Goal: Task Accomplishment & Management: Manage account settings

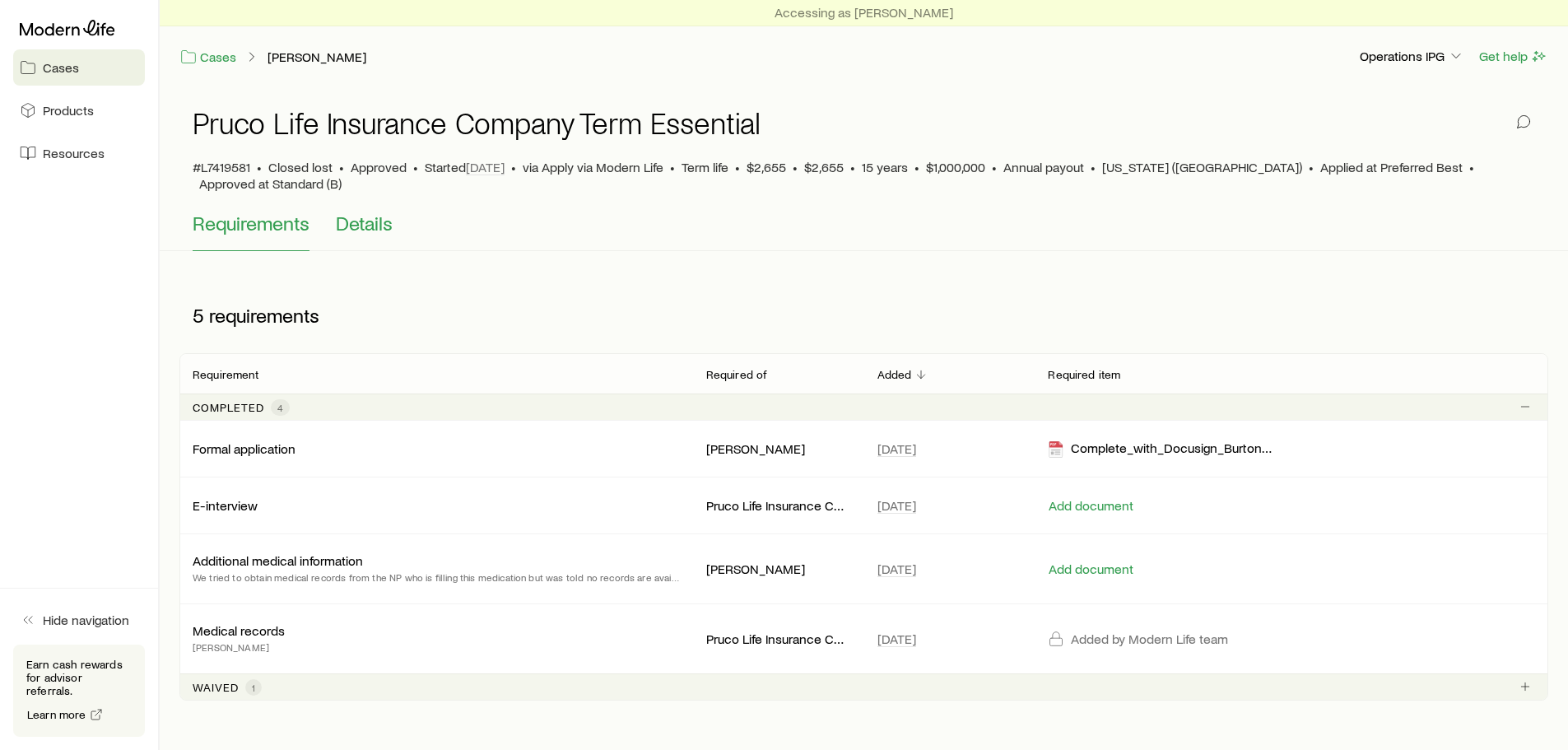
click at [368, 212] on span "Details" at bounding box center [364, 223] width 56 height 23
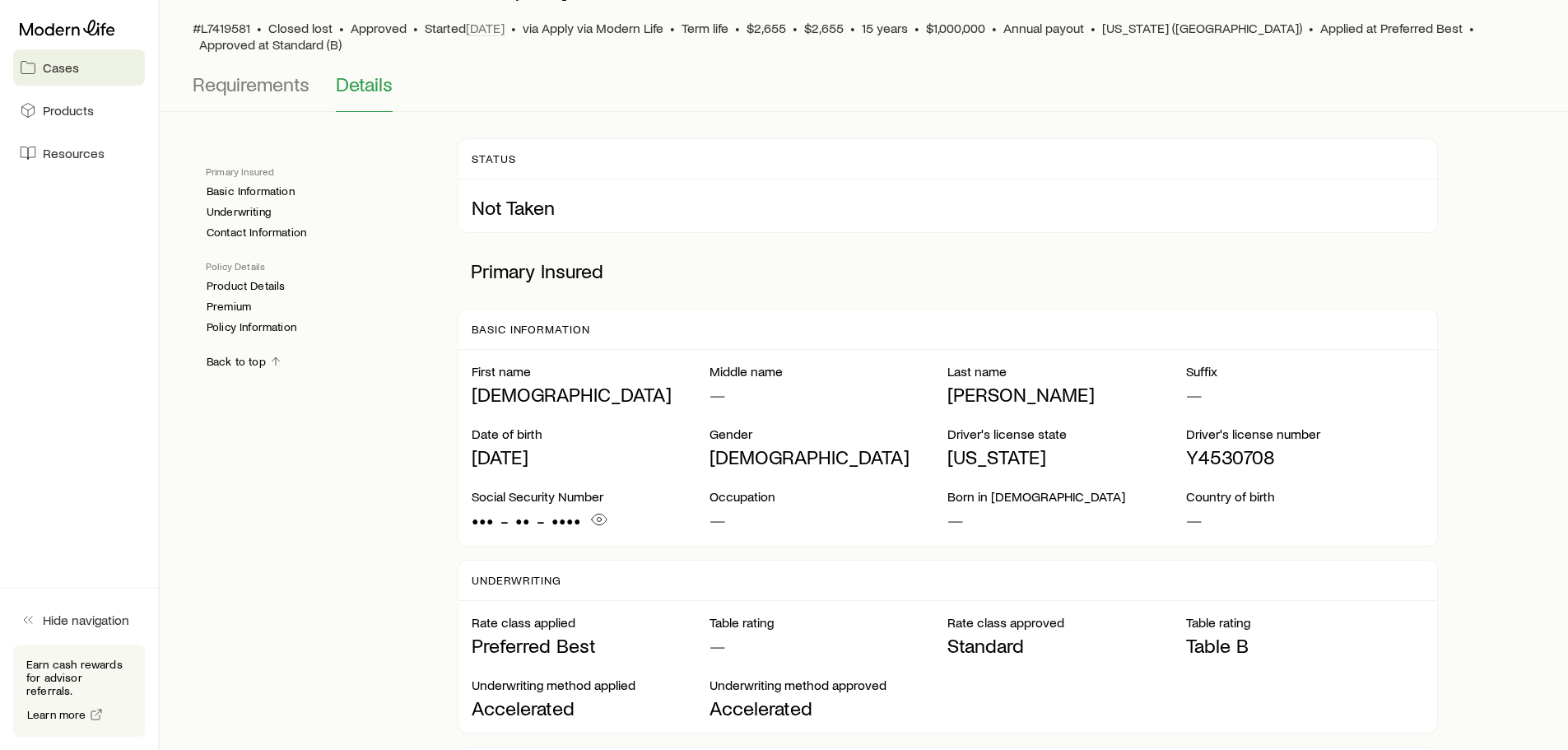
scroll to position [31, 0]
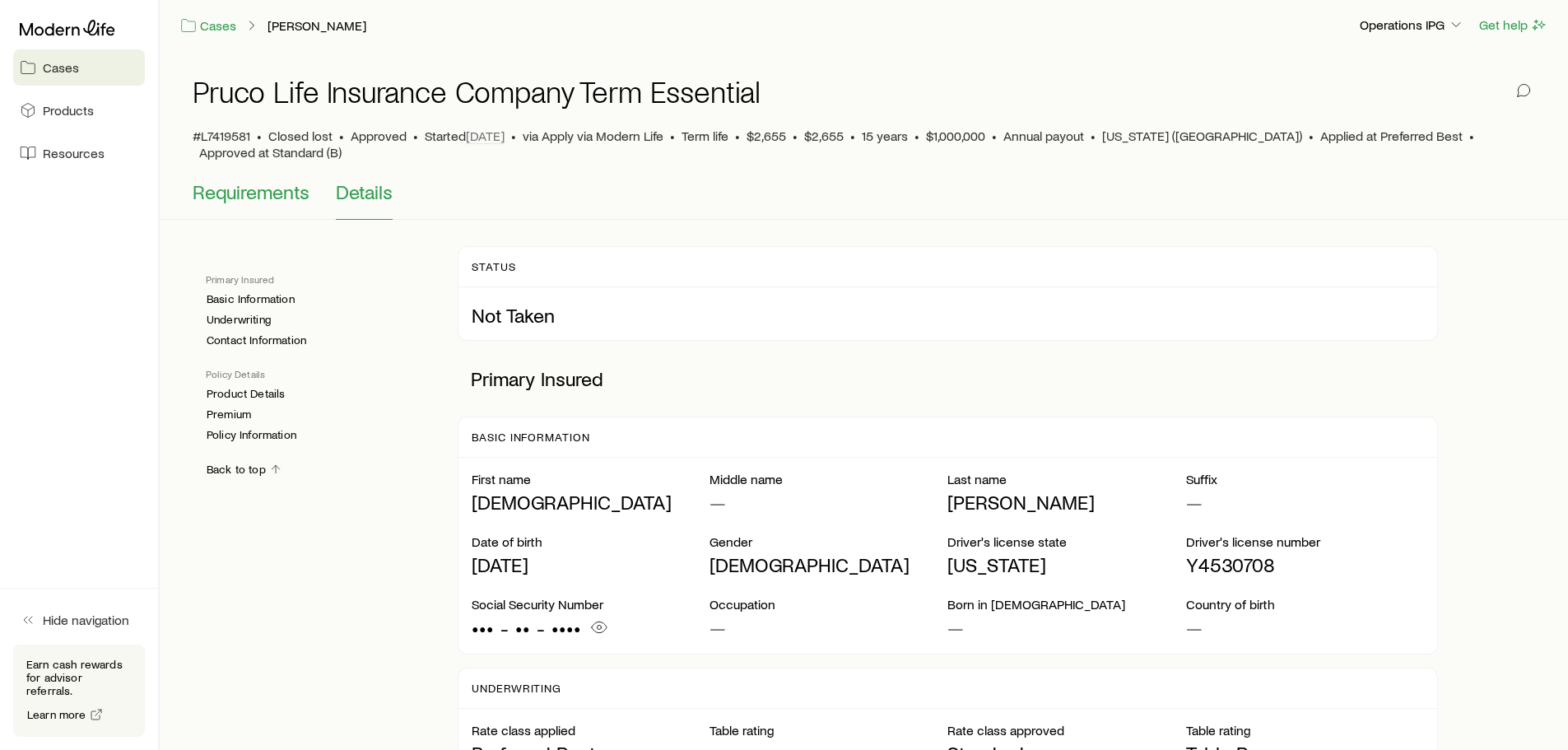
click at [268, 180] on span "Requirements" at bounding box center [250, 191] width 117 height 23
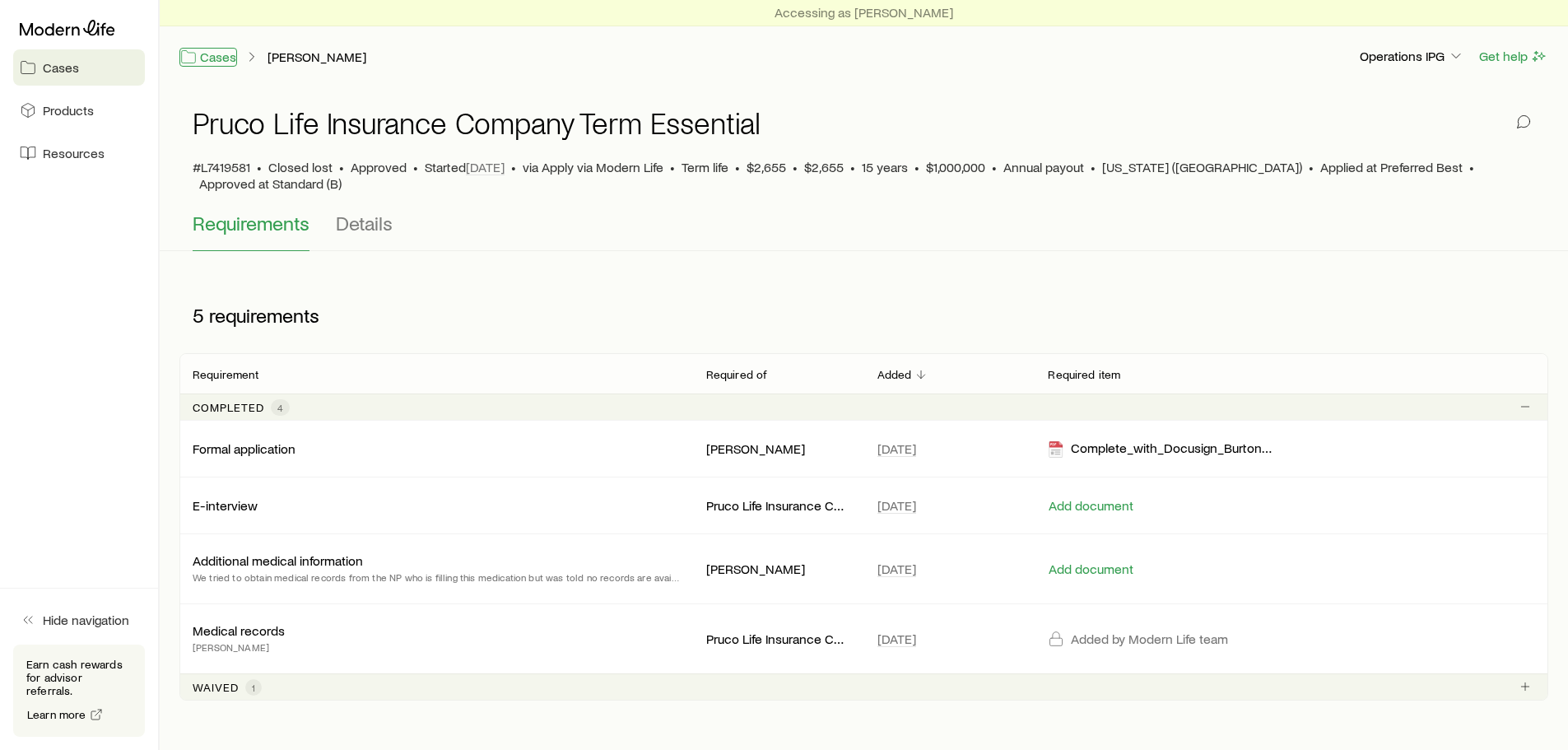
click at [217, 56] on link "Cases" at bounding box center [208, 56] width 57 height 19
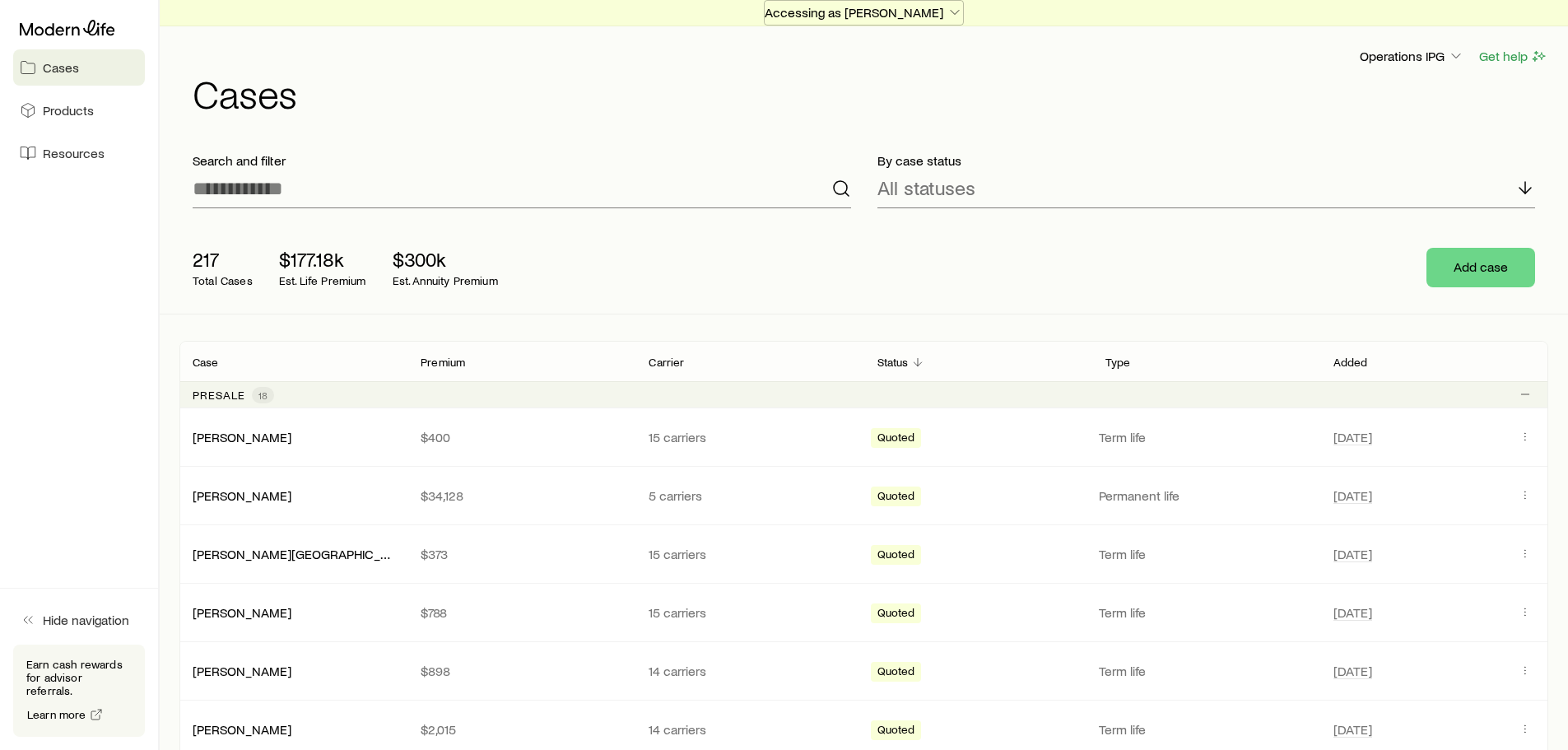
click at [843, 12] on p "Accessing as [PERSON_NAME]" at bounding box center [863, 12] width 198 height 17
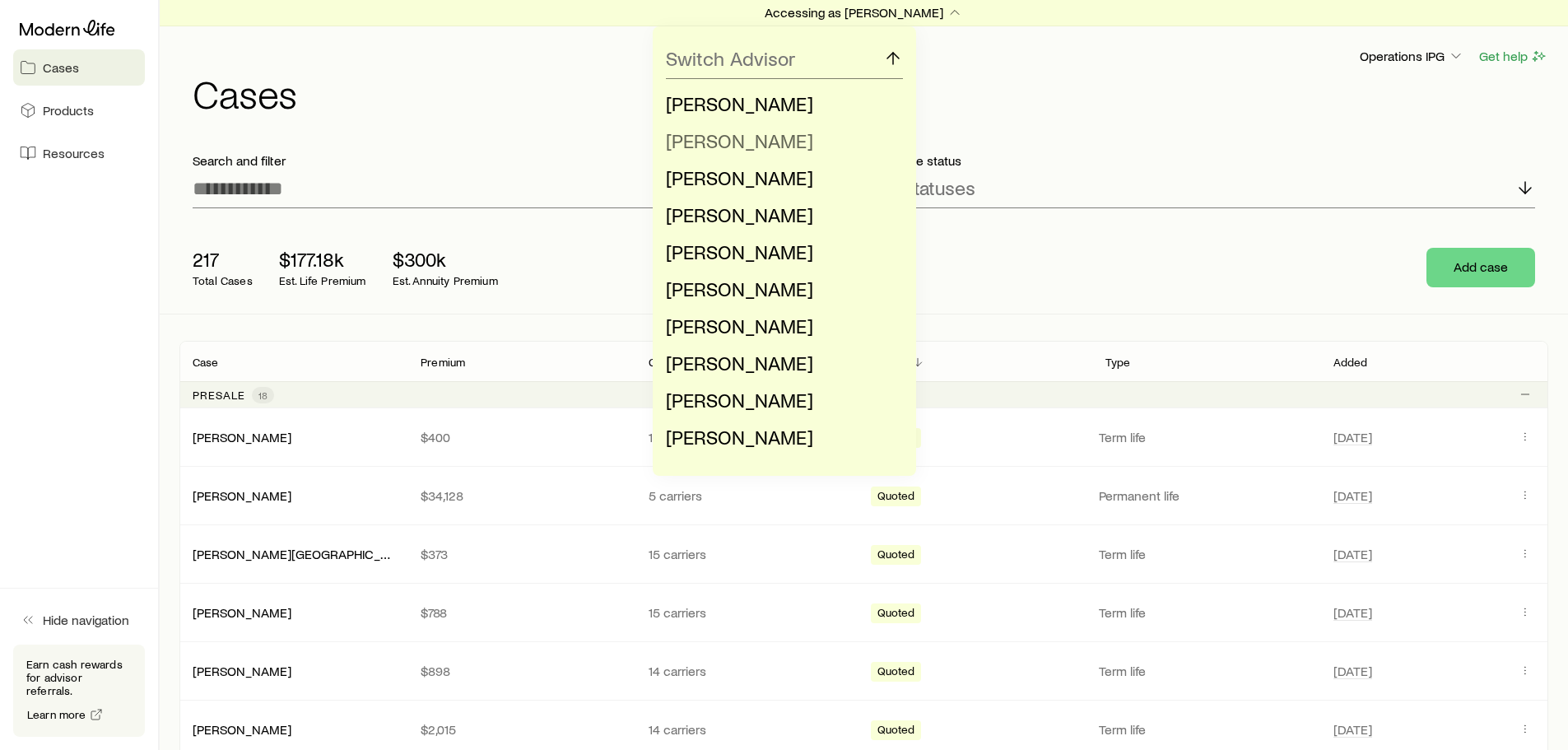
click at [717, 143] on span "[PERSON_NAME]" at bounding box center [739, 140] width 147 height 24
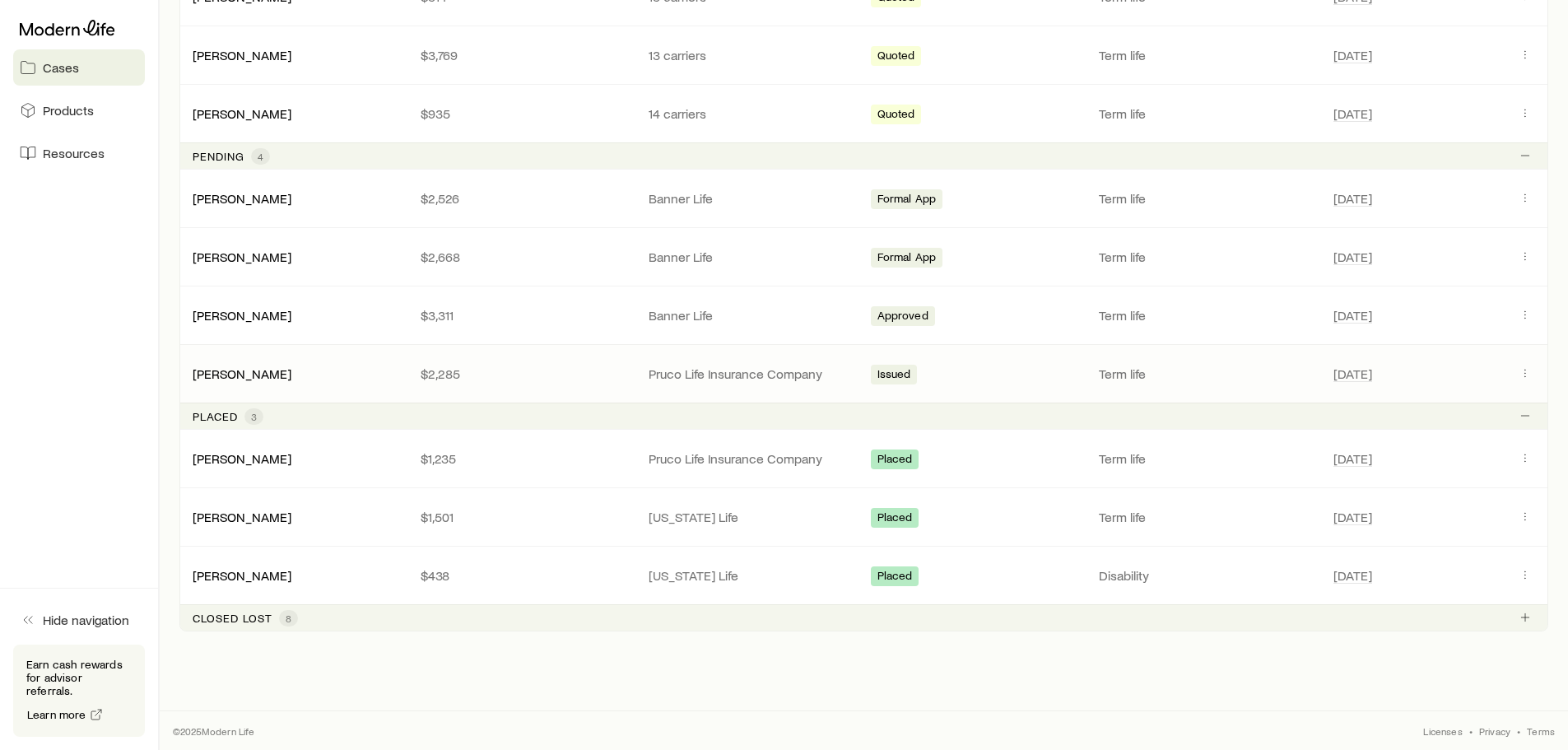
scroll to position [441, 0]
click at [277, 613] on div "Closed lost 8" at bounding box center [245, 617] width 106 height 17
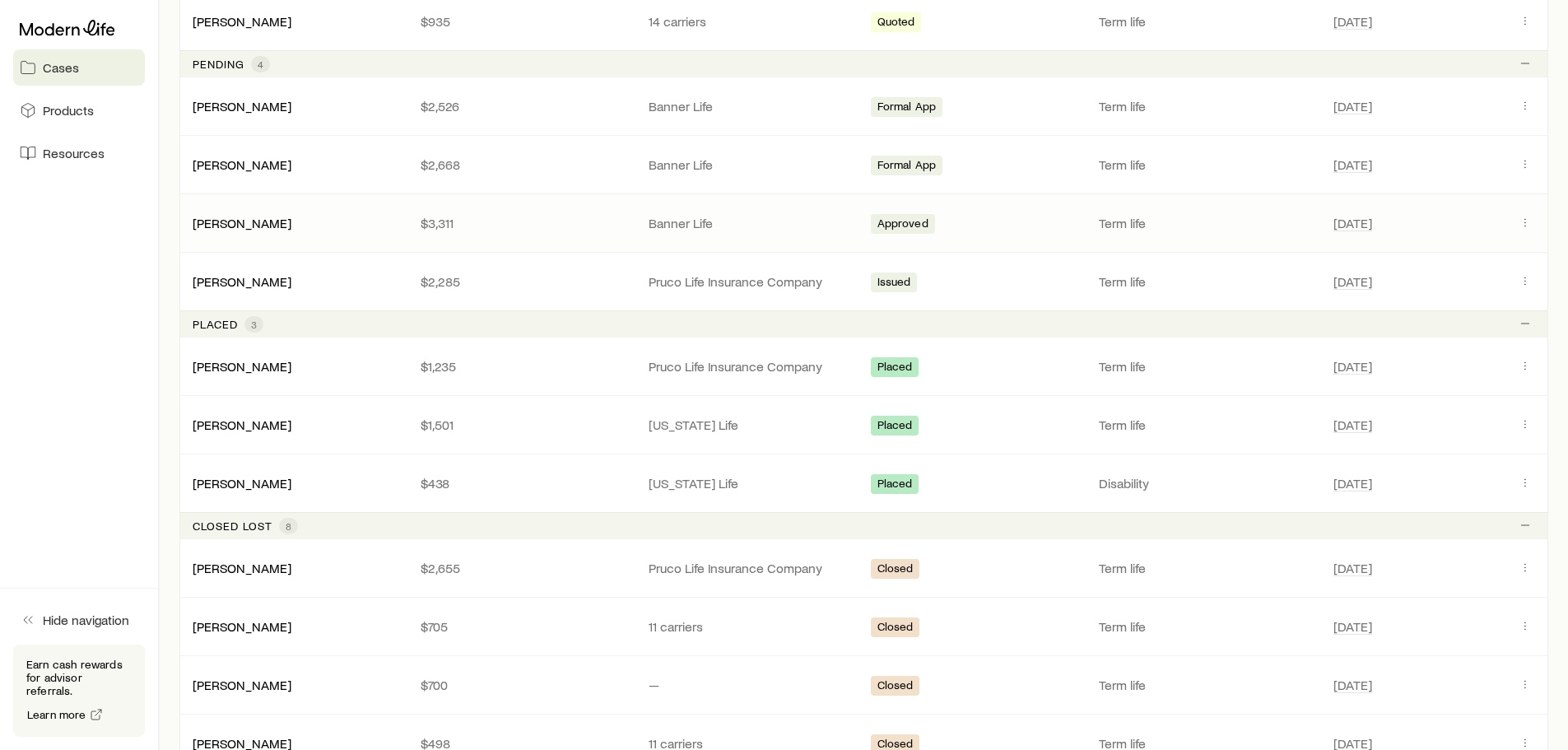
scroll to position [497, 0]
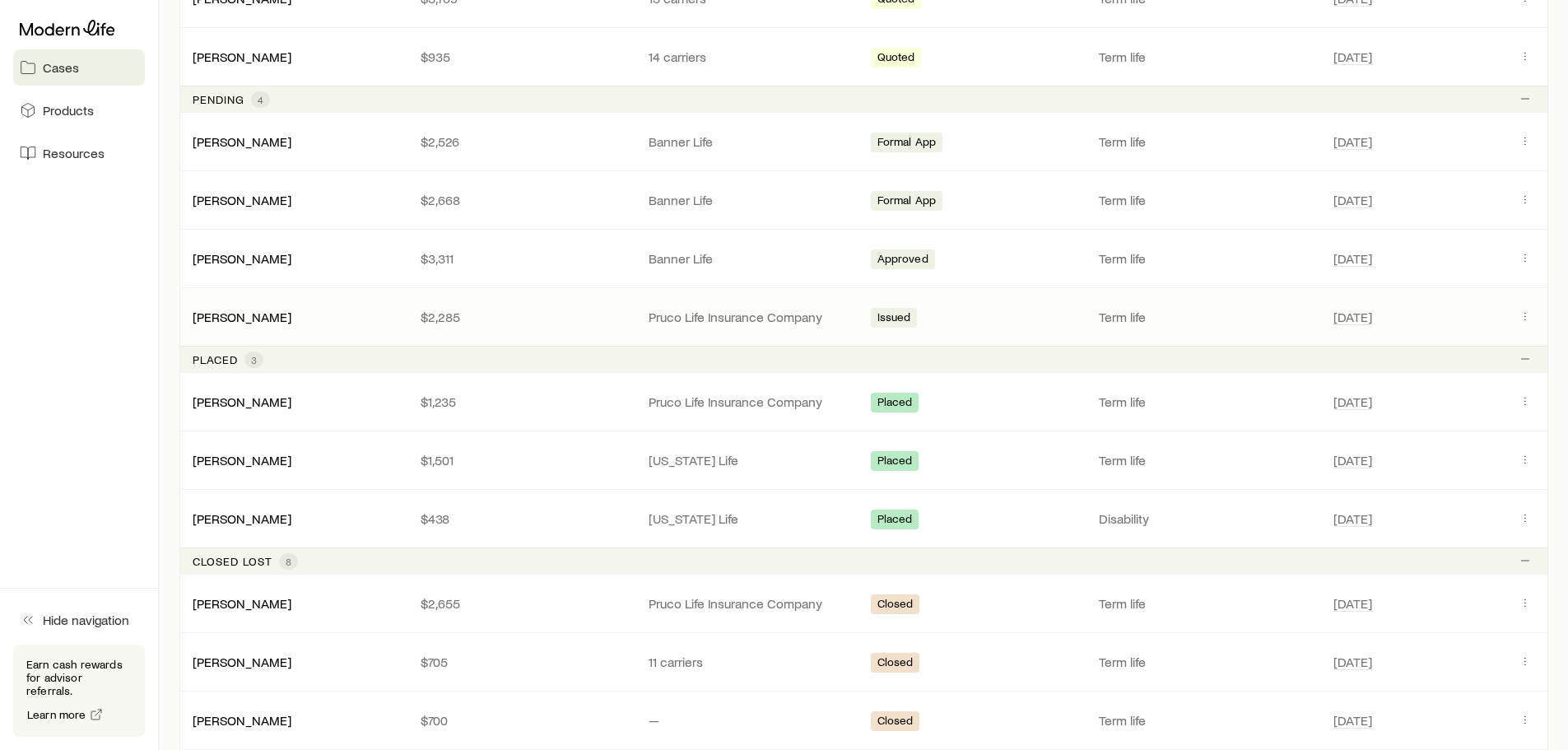
click at [576, 318] on p "$2,285" at bounding box center [521, 316] width 202 height 17
click at [842, 314] on p "Pruco Life Insurance Company" at bounding box center [749, 316] width 202 height 17
click at [1520, 309] on icon "Client cases" at bounding box center [1525, 316] width 13 height 13
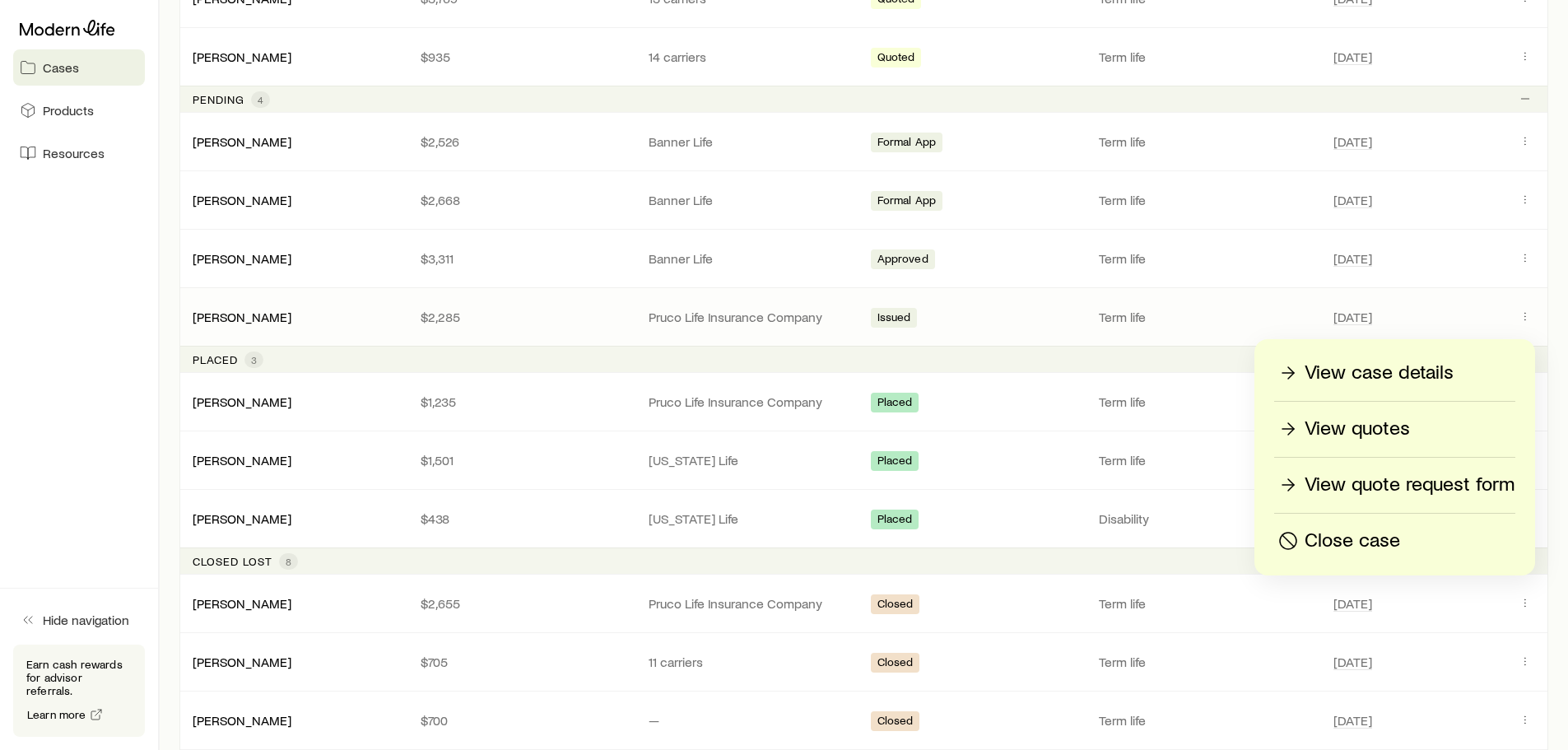
click at [1366, 376] on p "View case details" at bounding box center [1379, 373] width 149 height 26
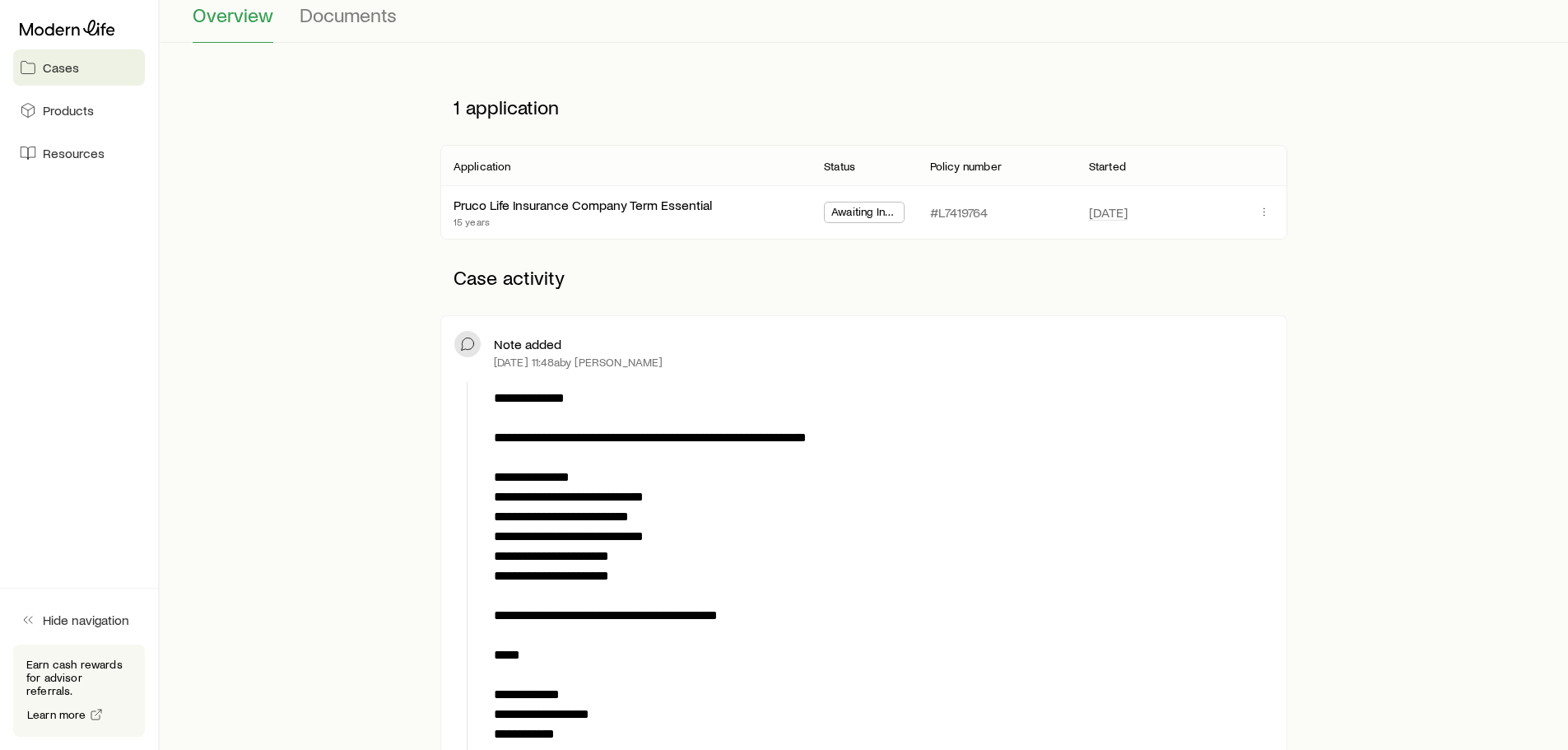
scroll to position [165, 0]
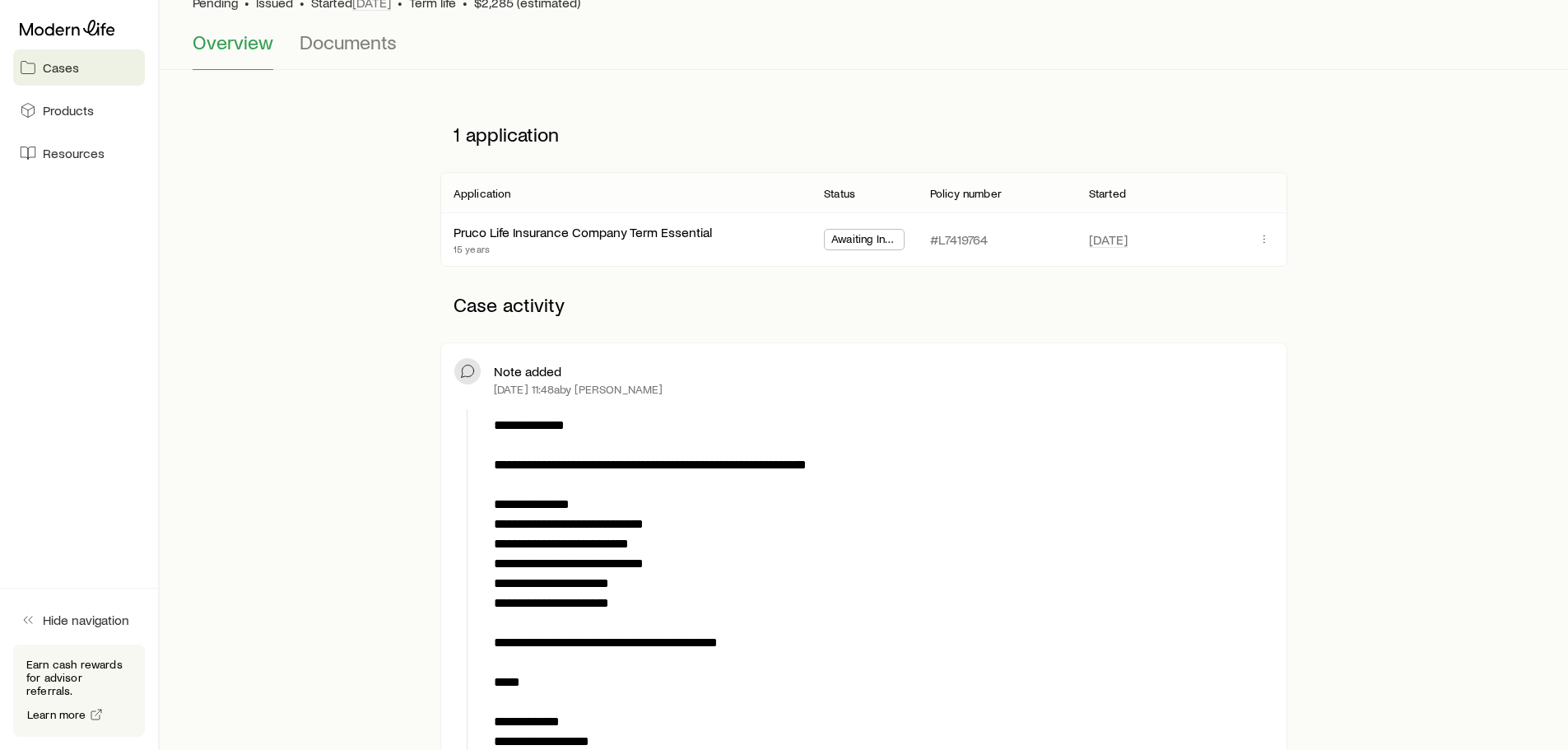
click at [883, 240] on span "Awaiting In Force" at bounding box center [864, 241] width 66 height 18
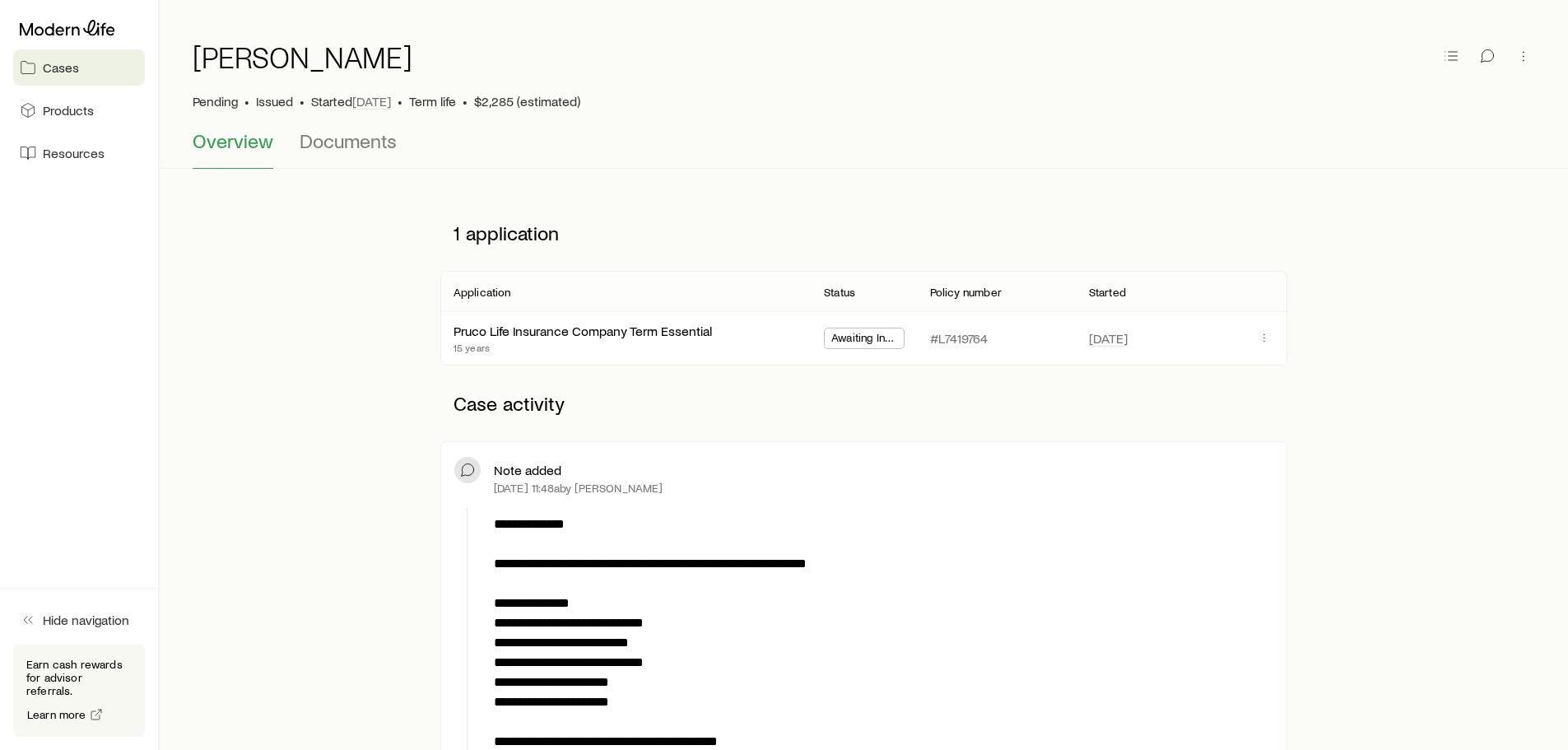
scroll to position [0, 0]
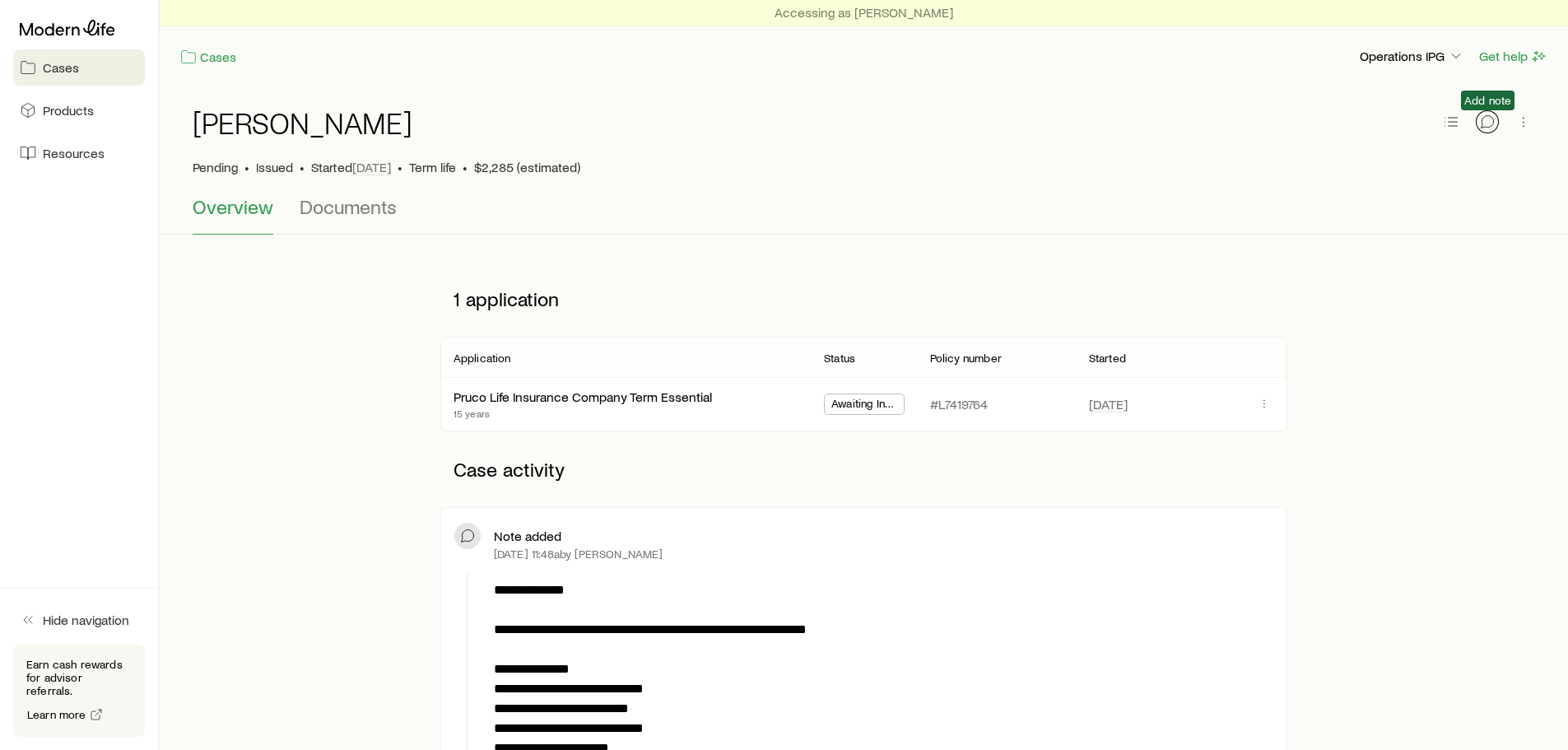
click at [1490, 119] on icon "button" at bounding box center [1487, 122] width 17 height 17
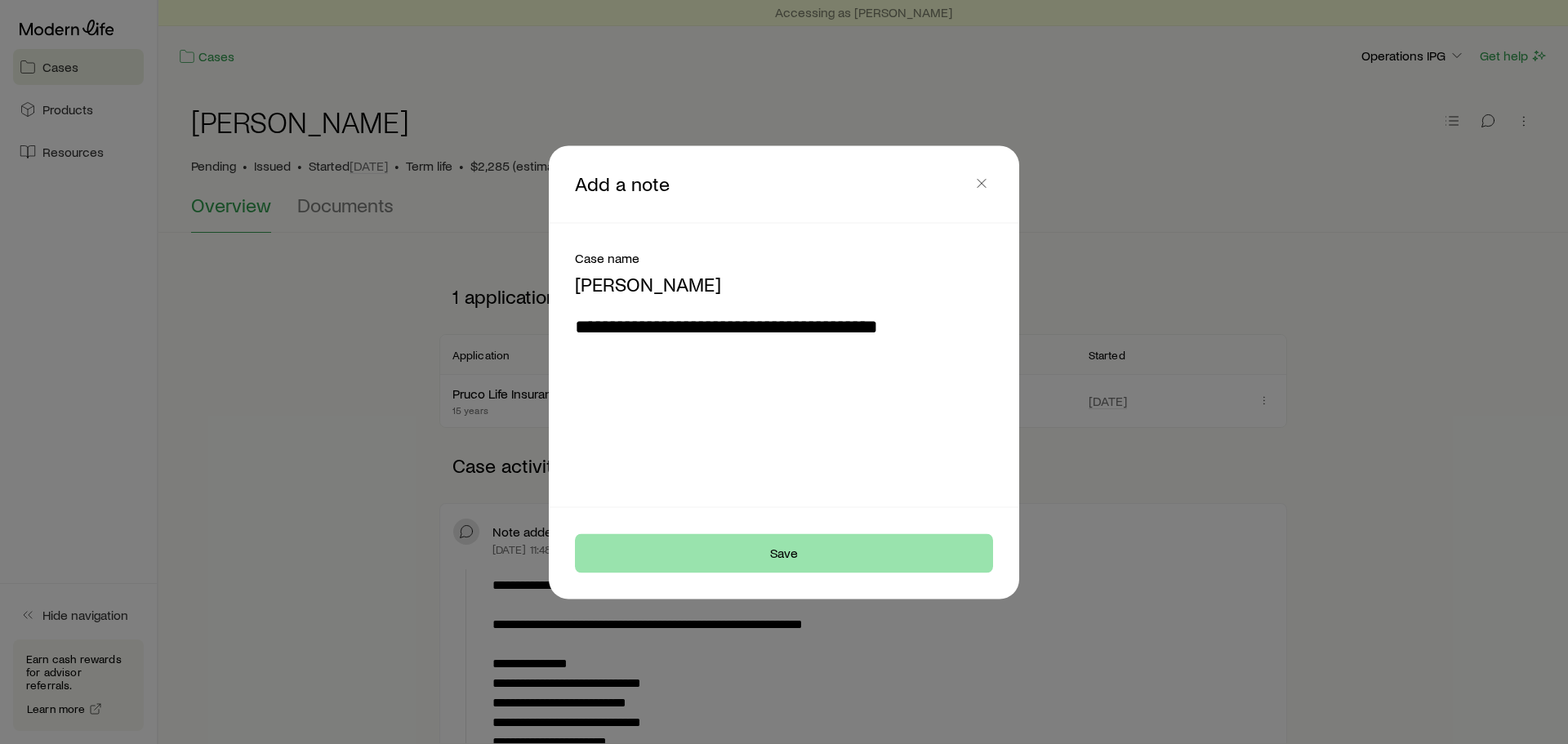
type textarea "**********"
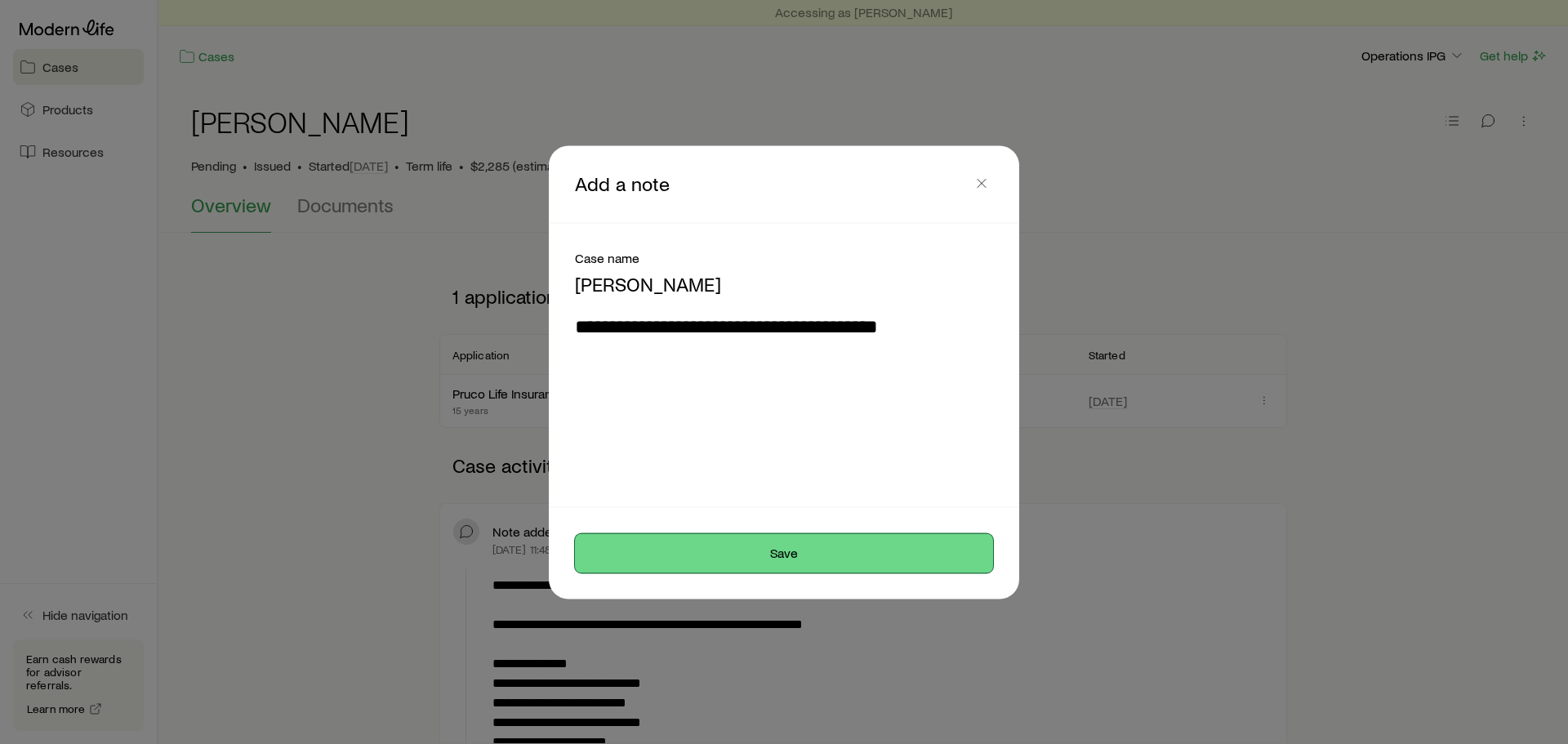
click at [759, 560] on button "Save" at bounding box center [784, 553] width 418 height 39
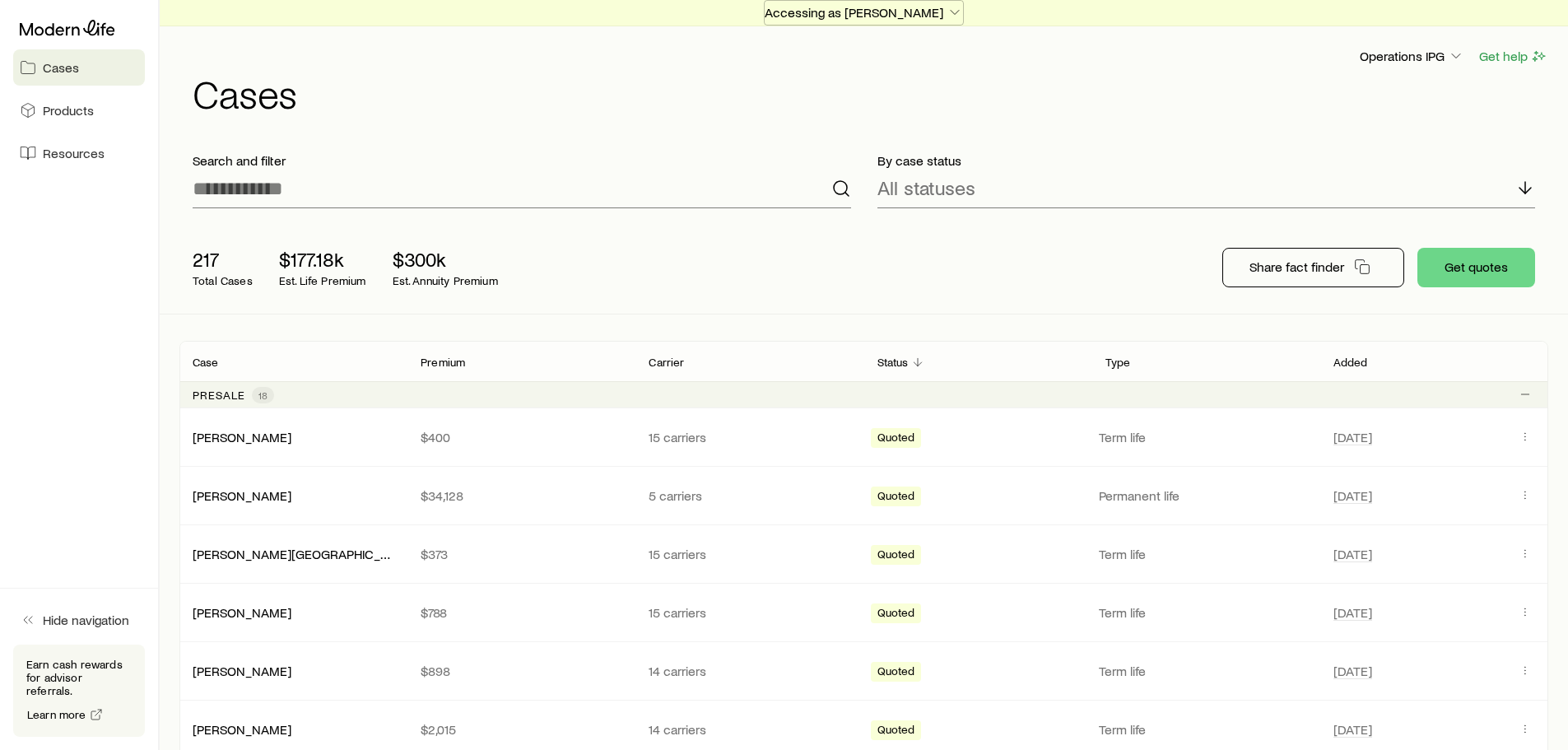
click at [850, 7] on p "Accessing as [PERSON_NAME]" at bounding box center [863, 12] width 198 height 17
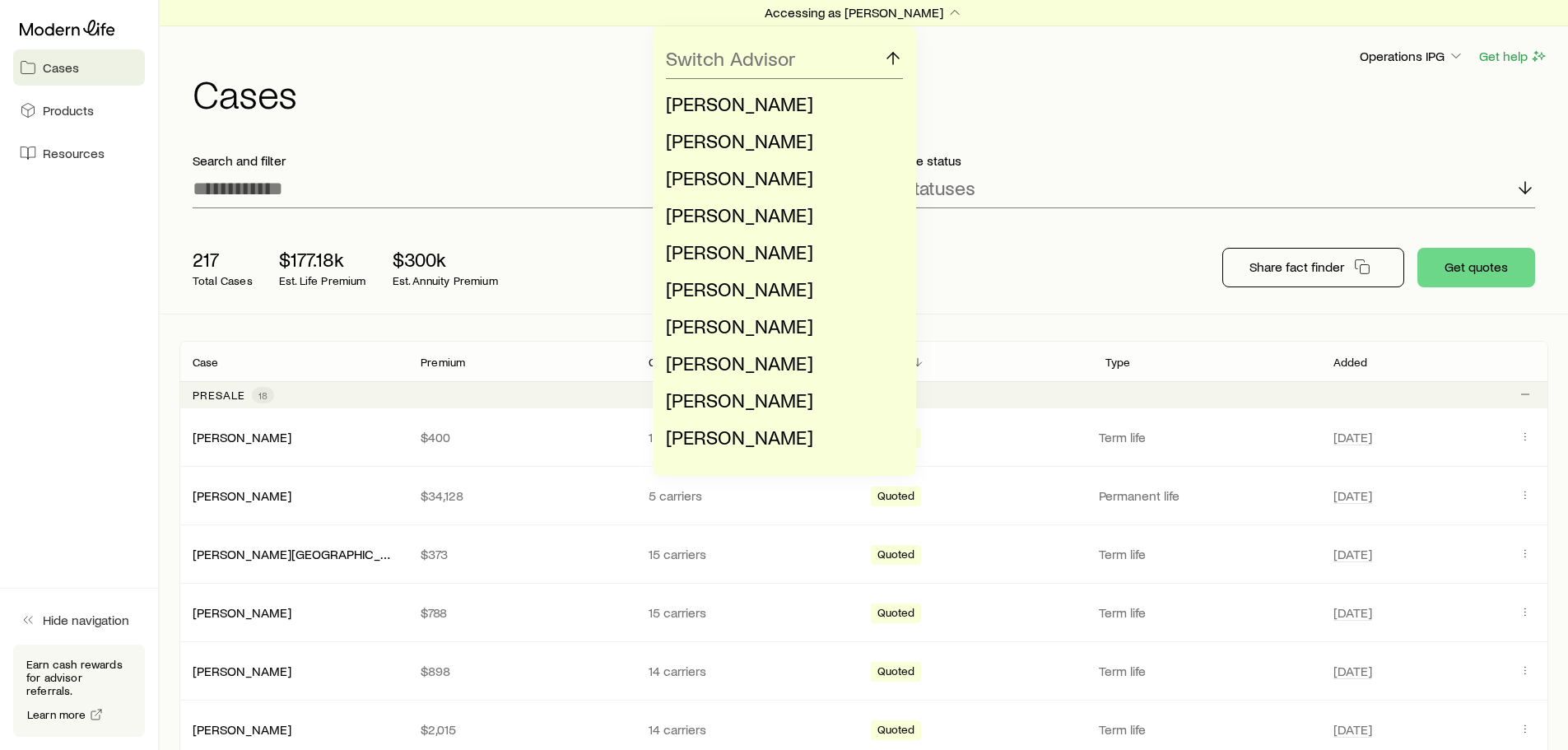
click at [73, 150] on div "Switch Advisor [PERSON_NAME] [PERSON_NAME] [PERSON_NAME] [PERSON_NAME] [PERSON_…" at bounding box center [784, 251] width 1568 height 449
click at [442, 86] on div "Switch Advisor [PERSON_NAME] [PERSON_NAME] [PERSON_NAME] [PERSON_NAME] [PERSON_…" at bounding box center [784, 251] width 1568 height 449
click at [896, 11] on p "Accessing as [PERSON_NAME]" at bounding box center [863, 12] width 198 height 17
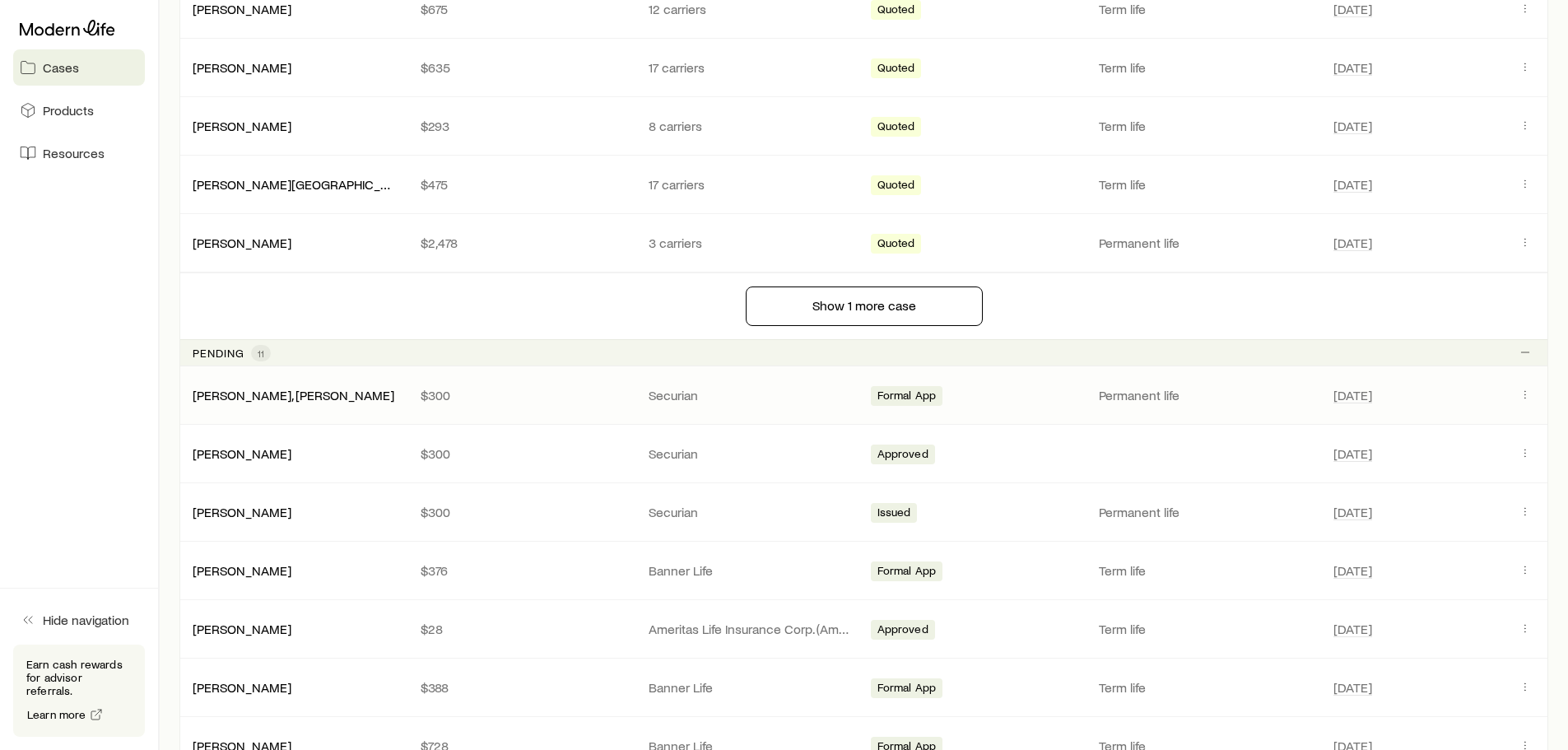
scroll to position [1152, 0]
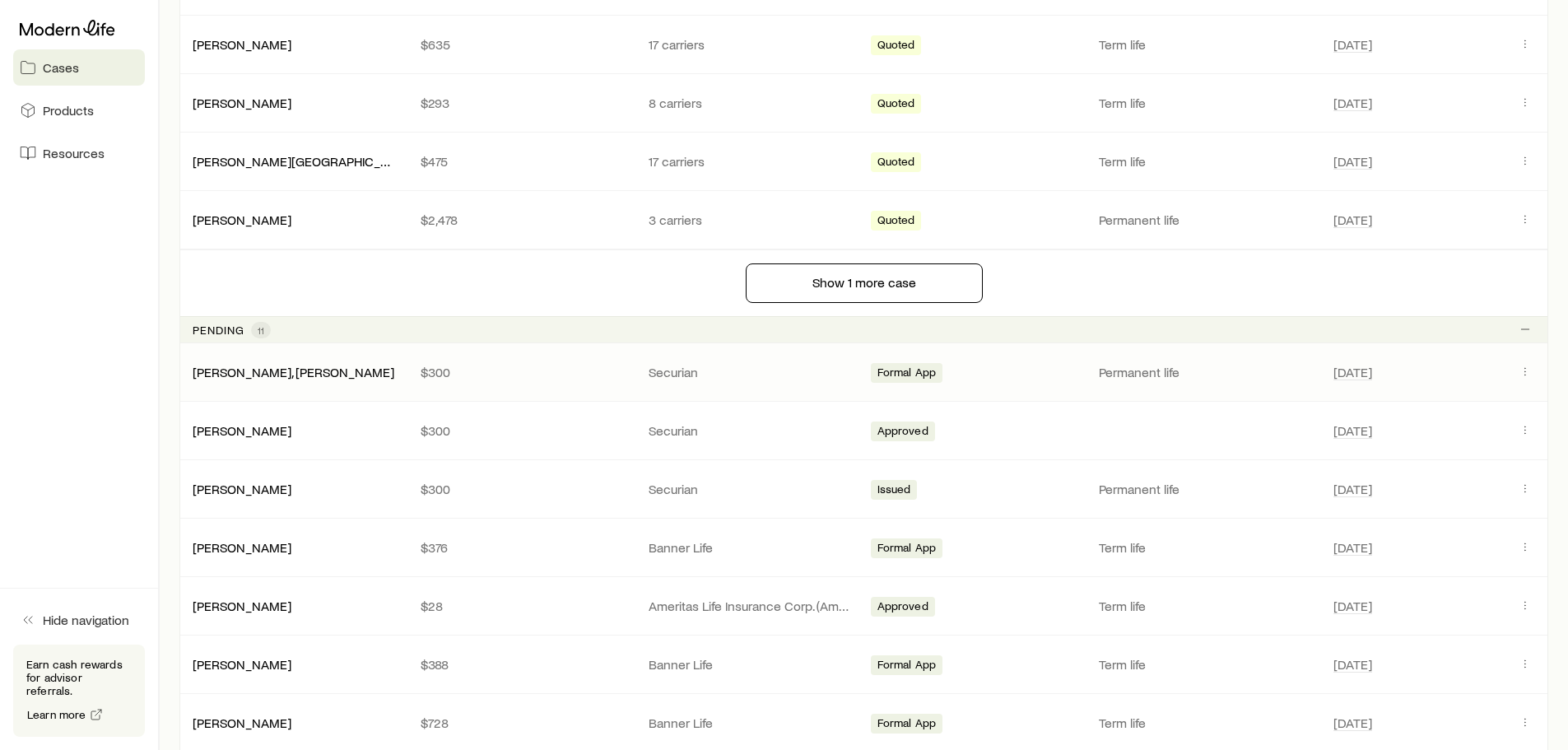
click at [907, 375] on span "Formal App" at bounding box center [906, 375] width 59 height 18
click at [1520, 368] on icon "Client cases" at bounding box center [1525, 371] width 13 height 13
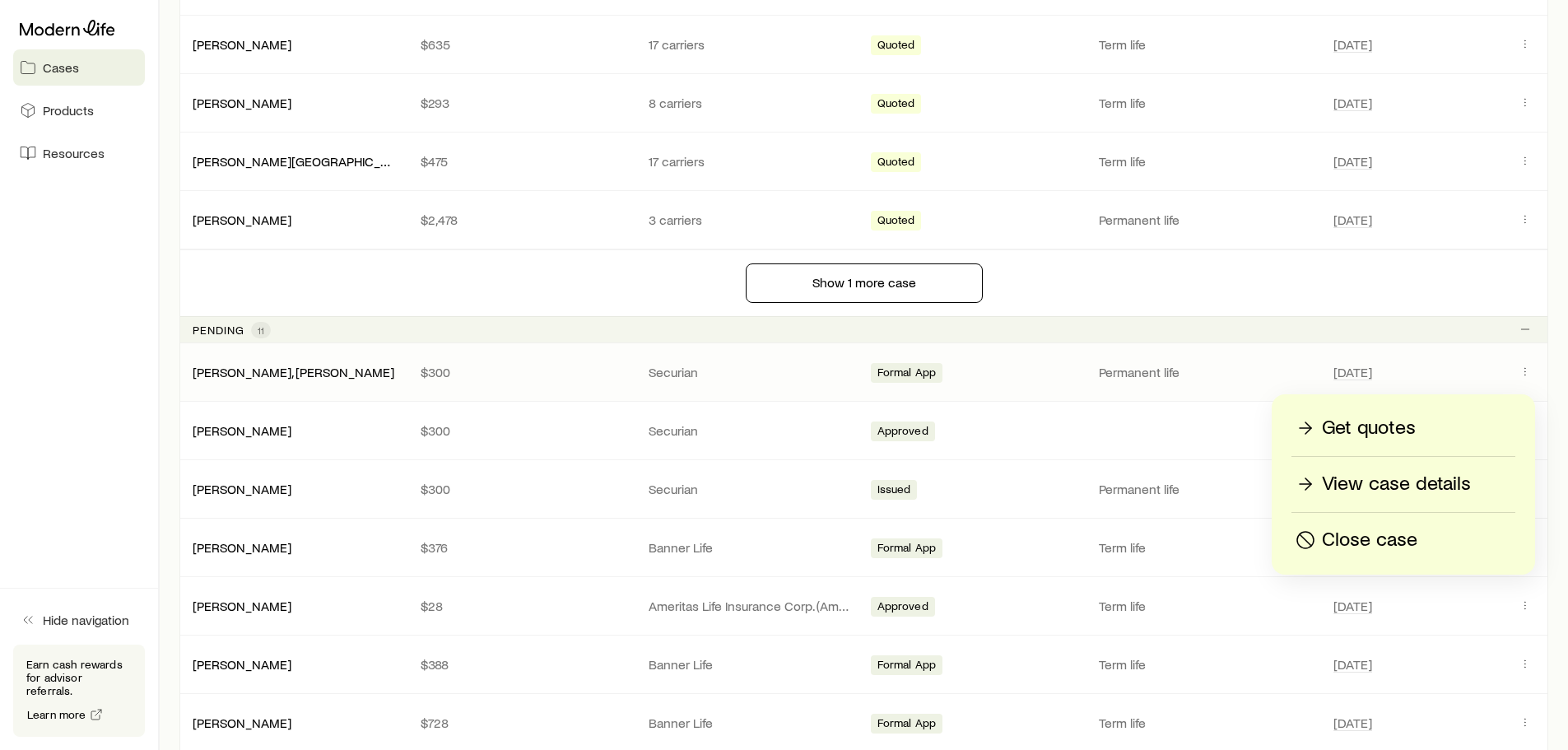
click at [1367, 476] on p "View case details" at bounding box center [1395, 484] width 149 height 26
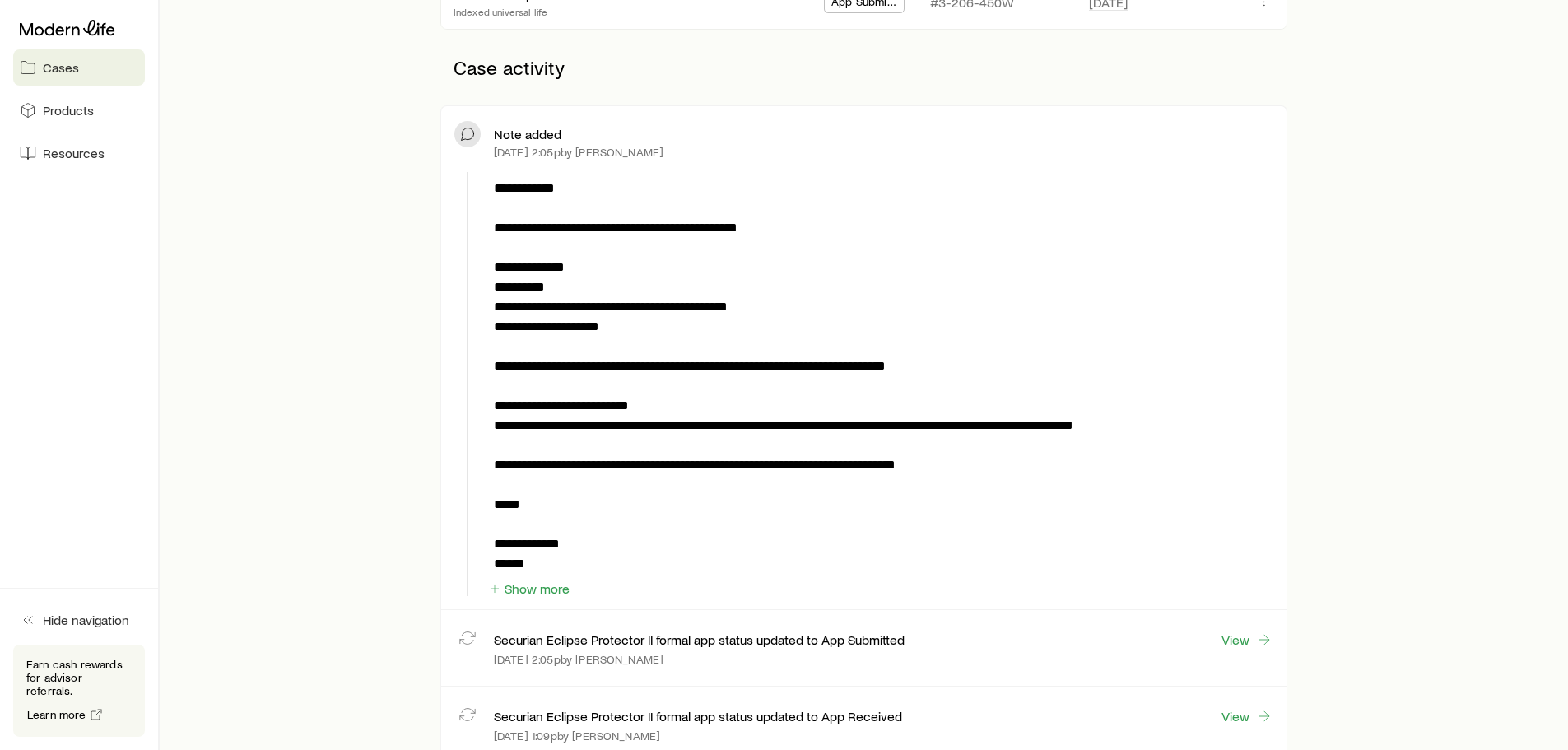
scroll to position [412, 0]
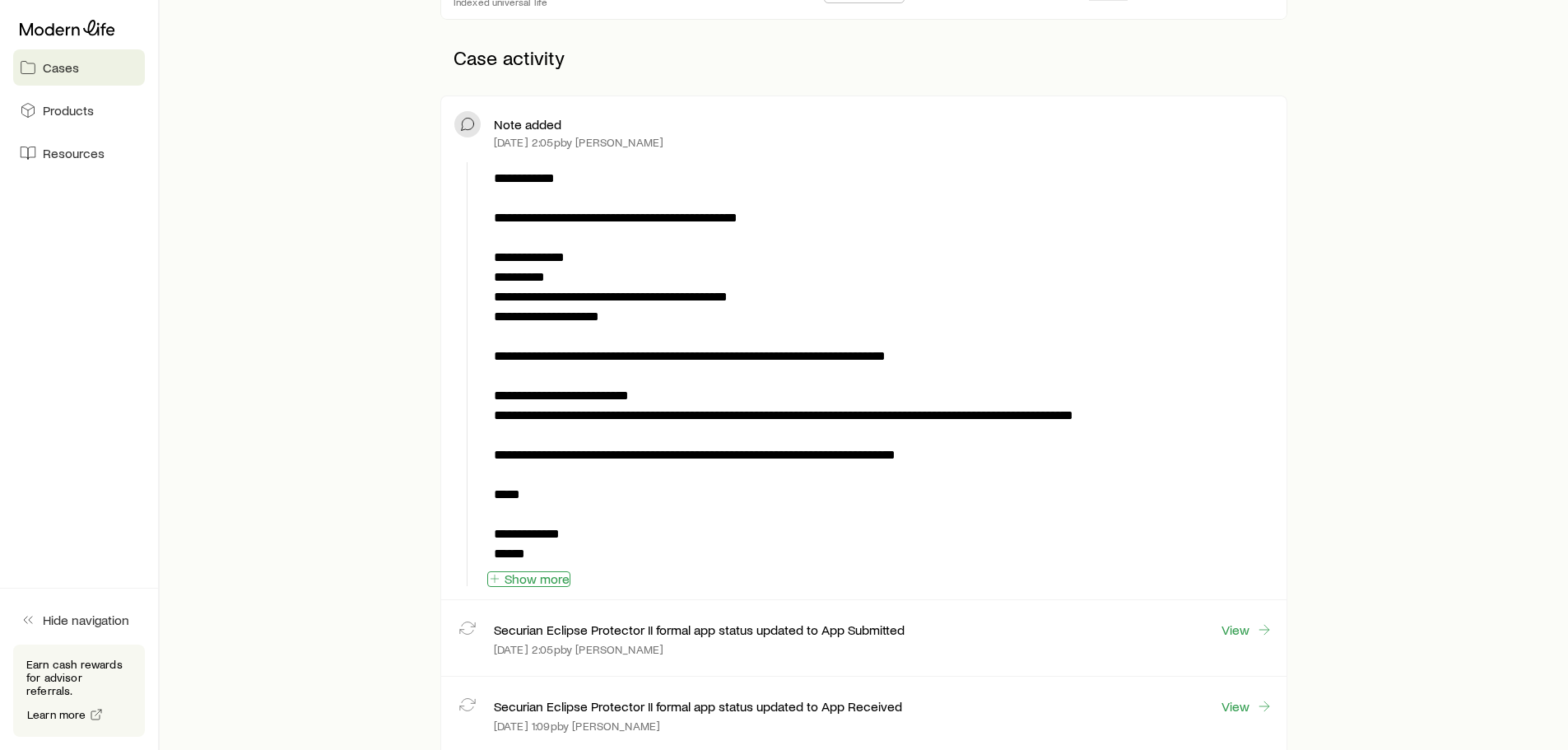
click at [552, 575] on button "Show more" at bounding box center [529, 579] width 83 height 16
